Goal: Find specific page/section: Find specific page/section

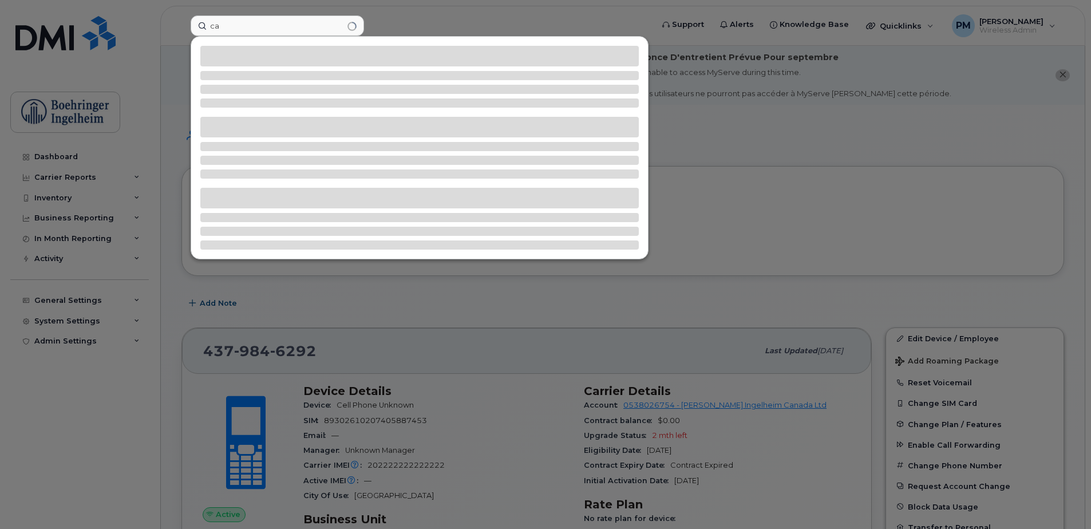
type input "c"
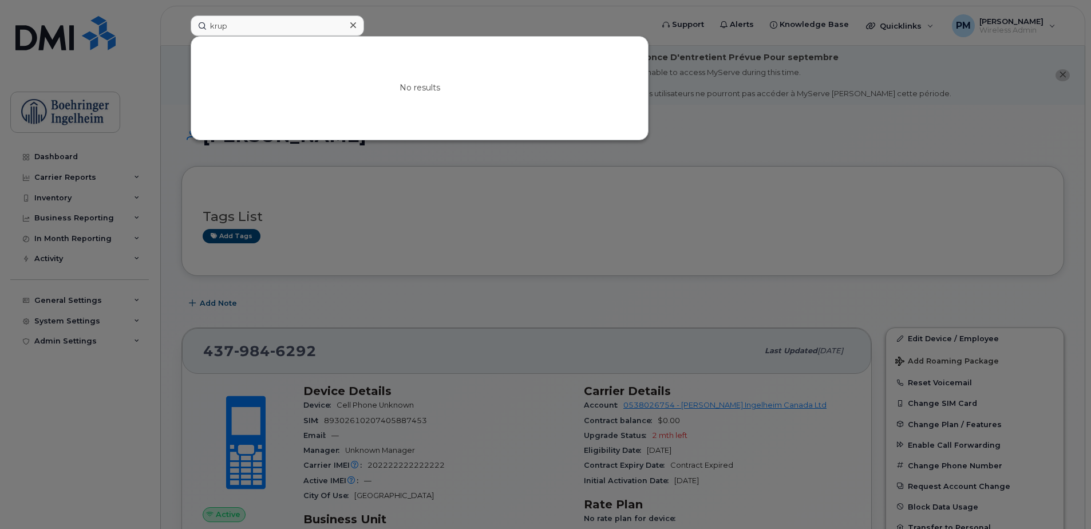
type input "krup"
